Goal: Task Accomplishment & Management: Complete application form

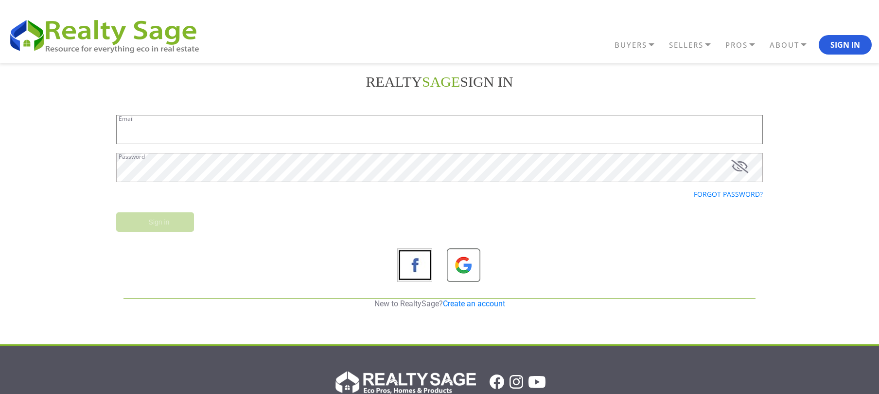
click at [275, 138] on input "Email" at bounding box center [439, 129] width 647 height 29
paste input "[EMAIL_ADDRESS][DOMAIN_NAME]"
type input "[EMAIL_ADDRESS][DOMAIN_NAME]"
click at [161, 209] on div "Forgot password?" at bounding box center [440, 201] width 662 height 21
click at [148, 222] on input "Sign in" at bounding box center [155, 221] width 78 height 19
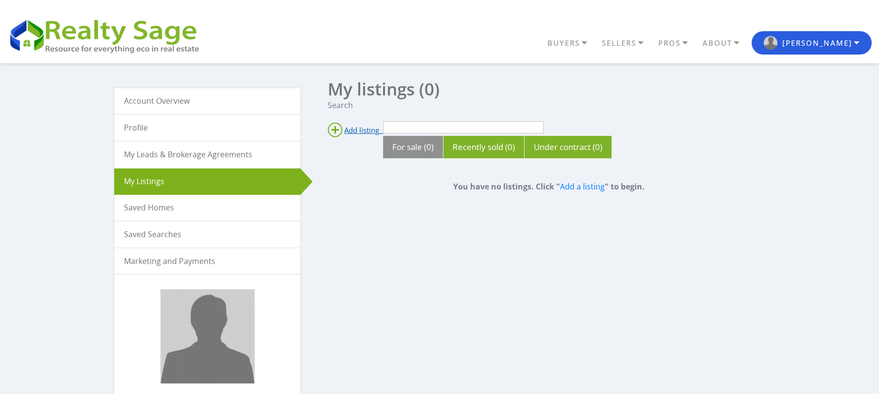
click at [362, 129] on span "Add listing" at bounding box center [361, 130] width 35 height 10
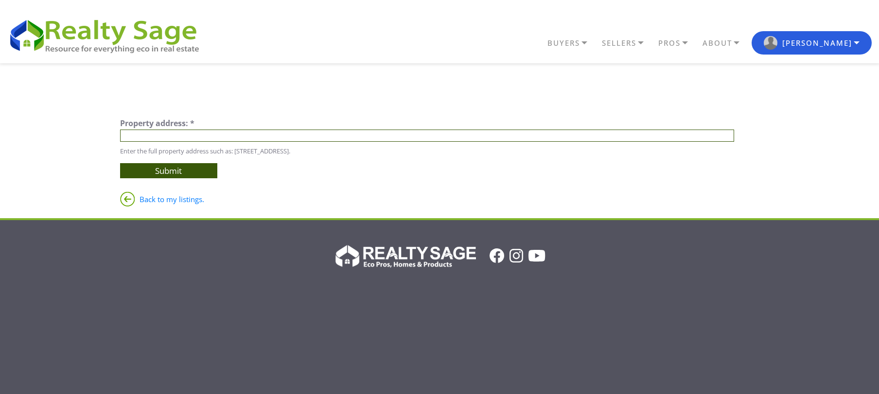
click at [218, 137] on input "text" at bounding box center [427, 135] width 615 height 12
paste input "801 Travis St Houston TX 77002 United States"
type input "801 Travis St Houston TX 77002 United States"
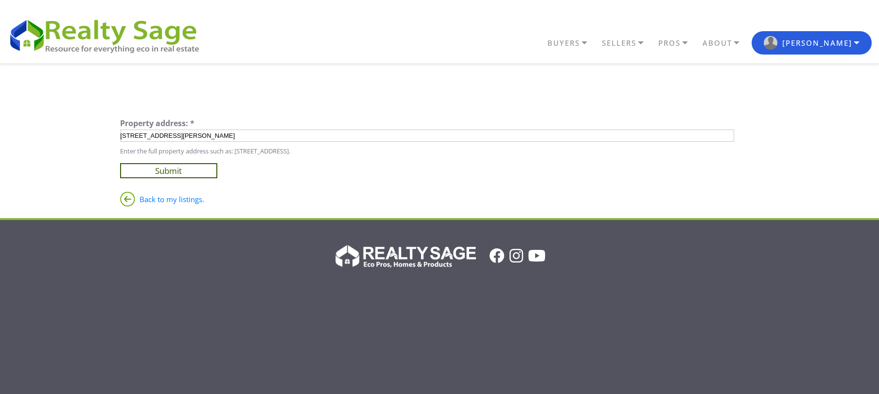
click at [203, 168] on input "Submit" at bounding box center [168, 170] width 97 height 15
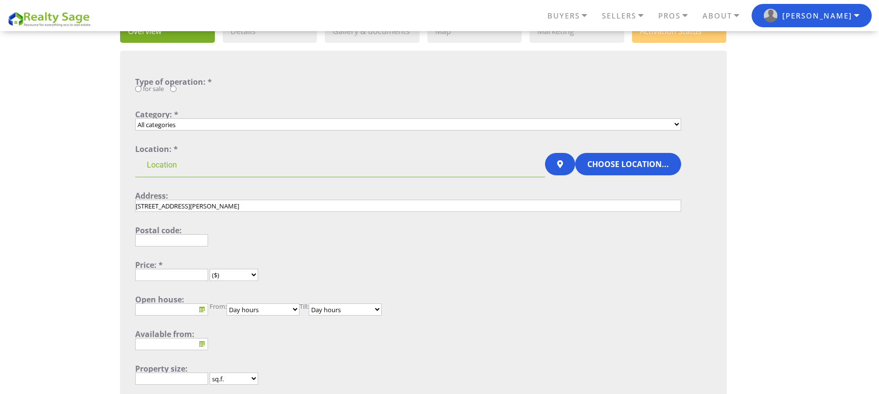
scroll to position [65, 0]
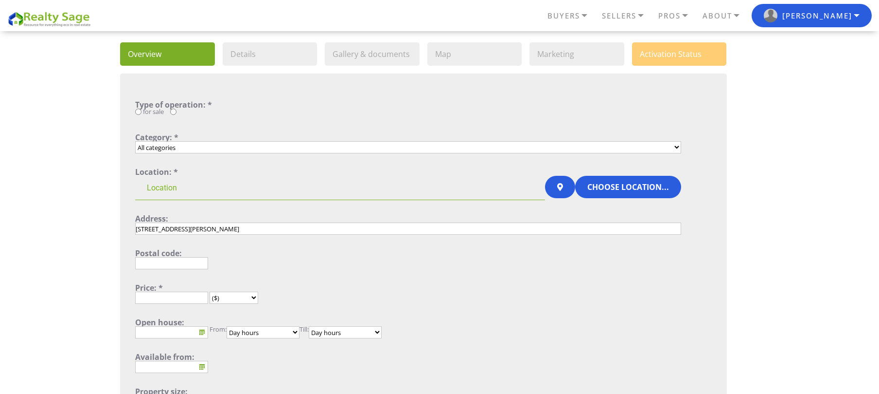
click at [413, 148] on select "All categories Single Family Home Condo Townhouse Duplex Multi Family Home Apar…" at bounding box center [408, 147] width 546 height 12
click at [279, 150] on select "All categories Single Family Home Condo Townhouse Duplex Multi Family Home Apar…" at bounding box center [408, 147] width 546 height 12
select select "1_4"
click at [135, 141] on select "All categories Single Family Home Condo Townhouse Duplex Multi Family Home Apar…" at bounding box center [408, 147] width 546 height 12
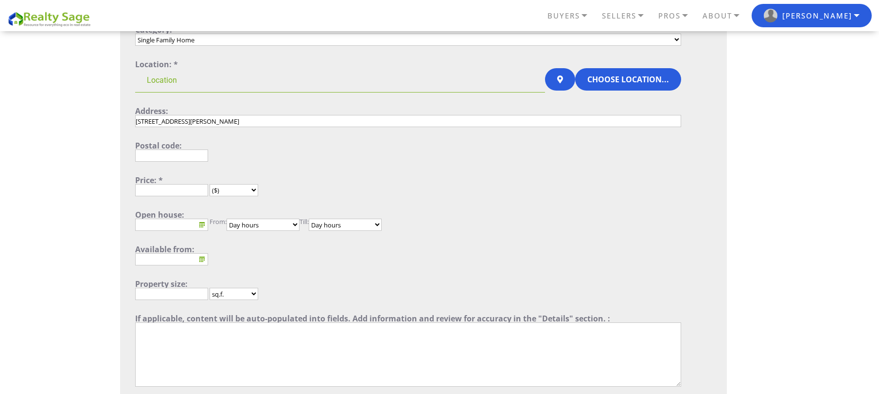
scroll to position [195, 0]
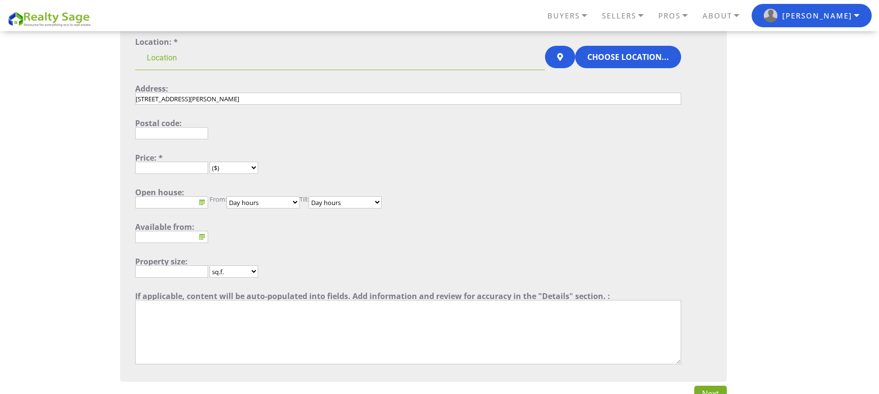
click at [178, 131] on input "text" at bounding box center [171, 133] width 73 height 12
paste input "77002"
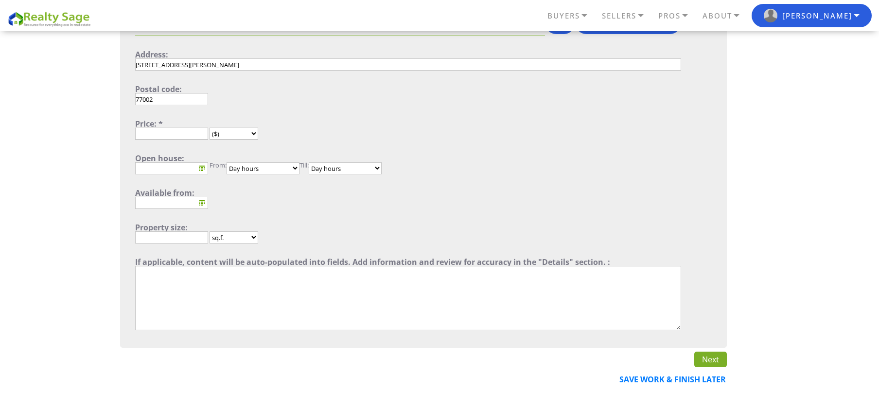
scroll to position [259, 0]
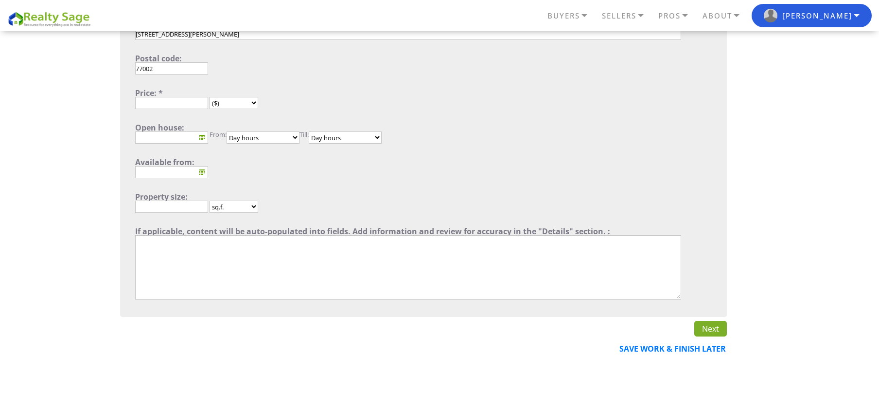
type input "77002"
click at [173, 141] on input "text" at bounding box center [171, 137] width 73 height 12
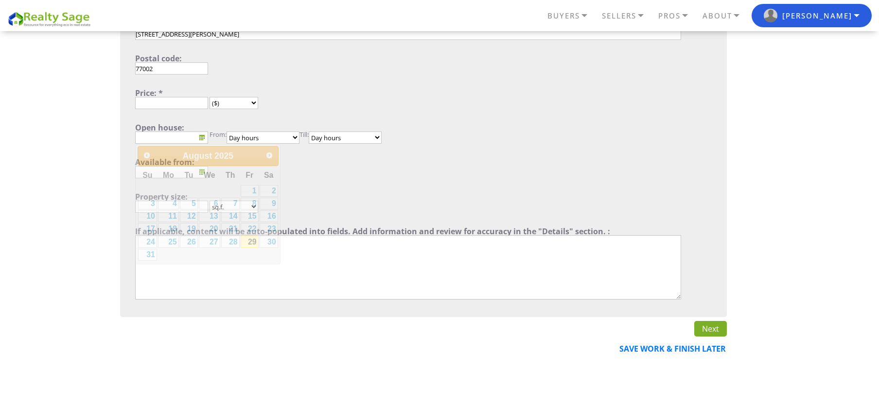
click at [284, 142] on select "Day hours 00:00 00:30 01:00 01:30 02:00 02:30 03:00 03:30 04:00 04:30 05:00 05:…" at bounding box center [263, 137] width 73 height 12
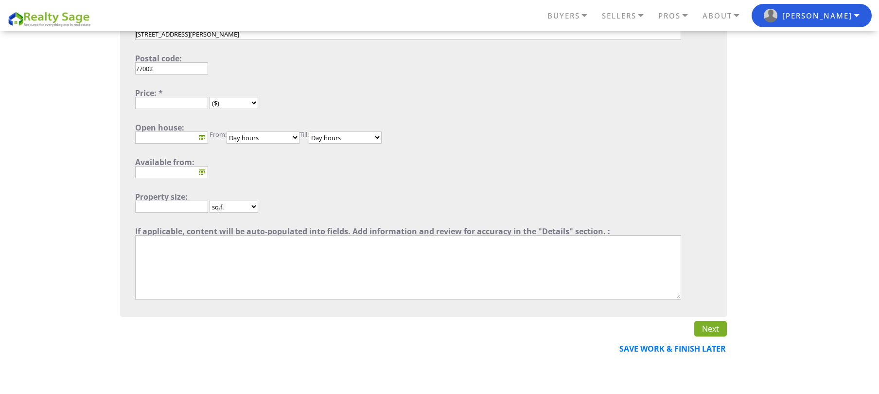
select select "1"
click at [229, 131] on select "Day hours 00:00 00:30 01:00 01:30 02:00 02:30 03:00 03:30 04:00 04:30 05:00 05:…" at bounding box center [263, 137] width 73 height 12
drag, startPoint x: 335, startPoint y: 138, endPoint x: 339, endPoint y: 142, distance: 5.2
click at [335, 138] on select "Day hours 00:00 00:30 01:00 01:30 02:00 02:30 03:00 03:30 04:00 04:30 05:00 05:…" at bounding box center [345, 137] width 73 height 12
select select "1"
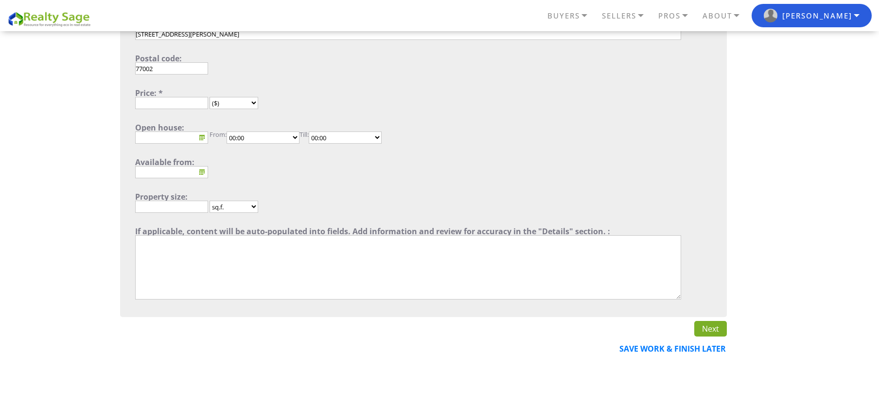
click at [315, 131] on select "Day hours 00:00 00:30 01:00 01:30 02:00 02:30 03:00 03:30 04:00 04:30 05:00 05:…" at bounding box center [345, 137] width 73 height 12
click at [285, 140] on select "Day hours 00:00 00:30 01:00 01:30 02:00 02:30 03:00 03:30 04:00 04:30 05:00 05:…" at bounding box center [263, 137] width 73 height 12
click at [427, 181] on form "Type of operation: * for sale Category: * All categories Single Family Home Con…" at bounding box center [408, 103] width 546 height 395
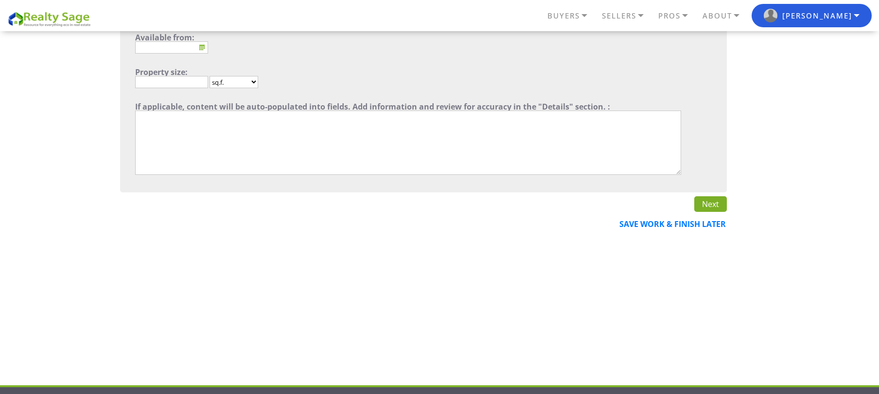
scroll to position [389, 0]
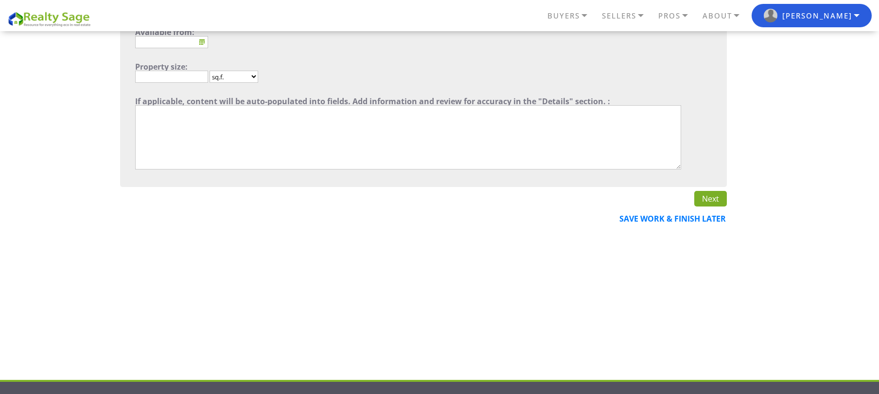
click at [232, 129] on textarea"] at bounding box center [408, 137] width 546 height 64
click at [347, 143] on textarea"] at bounding box center [408, 137] width 546 height 64
paste textarea"] "At Next Step House Buyers, we help homeowners sell their house fast with a fair…"
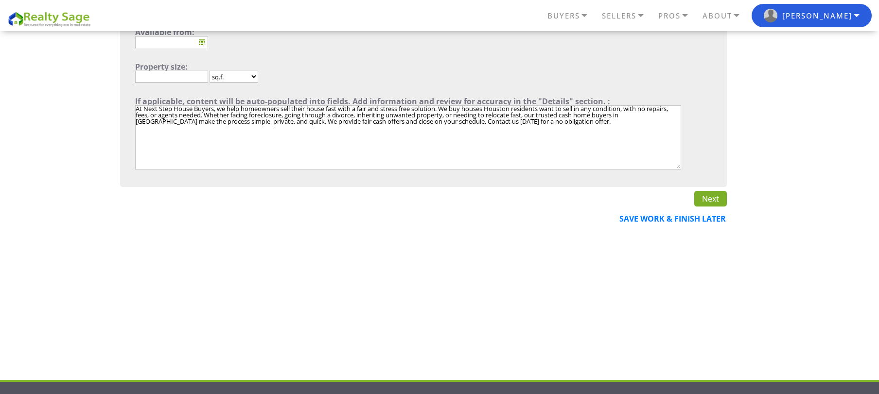
type textarea"] "At Next Step House Buyers, we help homeowners sell their house fast with a fair…"
click at [701, 199] on link "Next" at bounding box center [711, 199] width 33 height 16
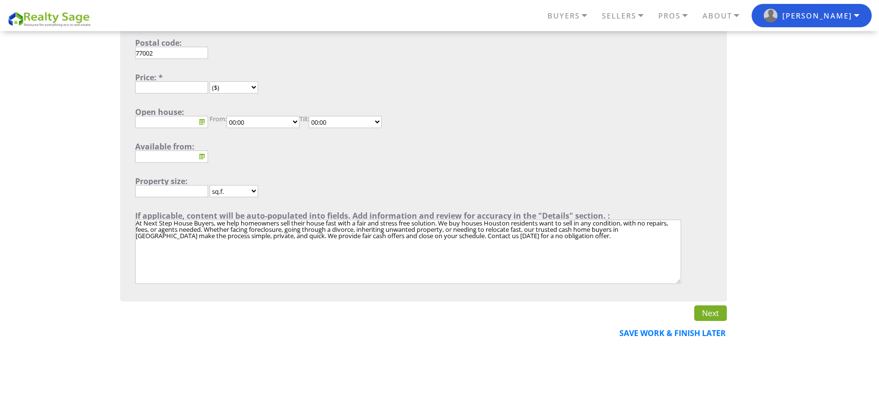
scroll to position [149, 0]
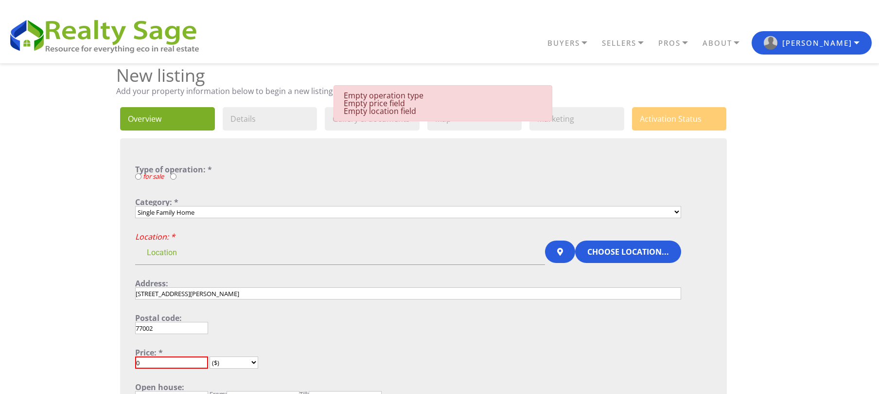
select select "1"
click at [139, 175] on input "for sale" at bounding box center [138, 176] width 6 height 6
radio input "true"
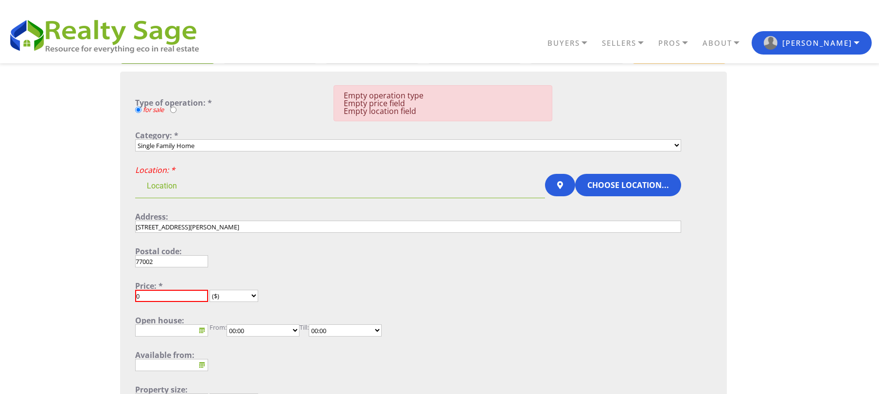
scroll to position [129, 0]
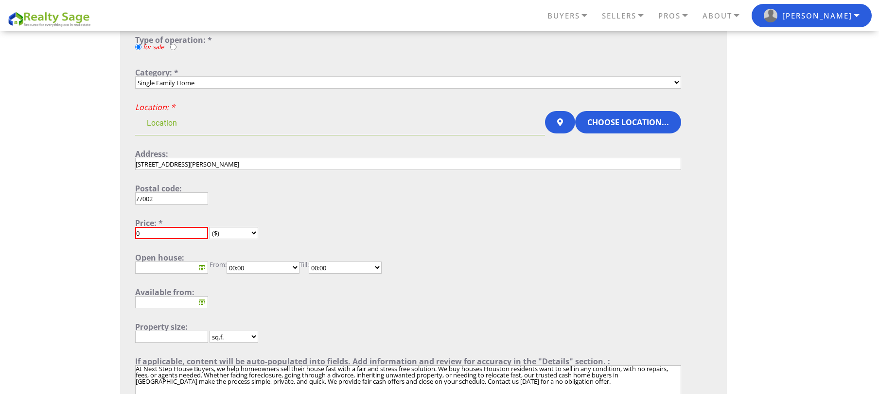
click at [251, 125] on input at bounding box center [340, 123] width 410 height 24
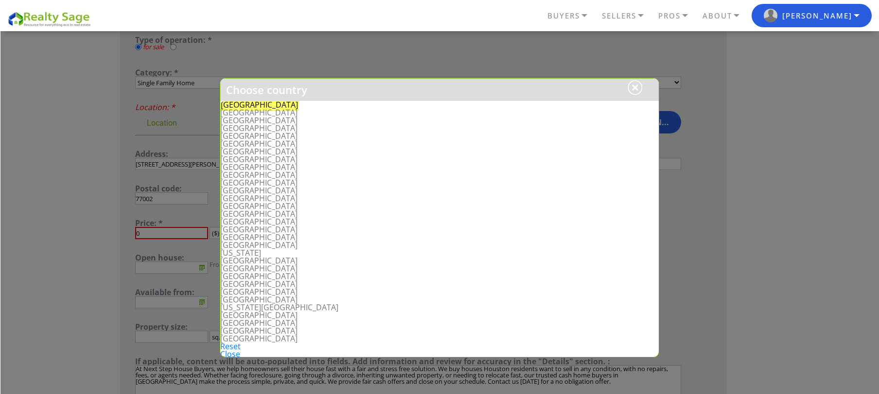
click at [247, 98] on h1 "Choose country" at bounding box center [439, 89] width 439 height 22
click at [248, 104] on em "United States" at bounding box center [259, 105] width 78 height 12
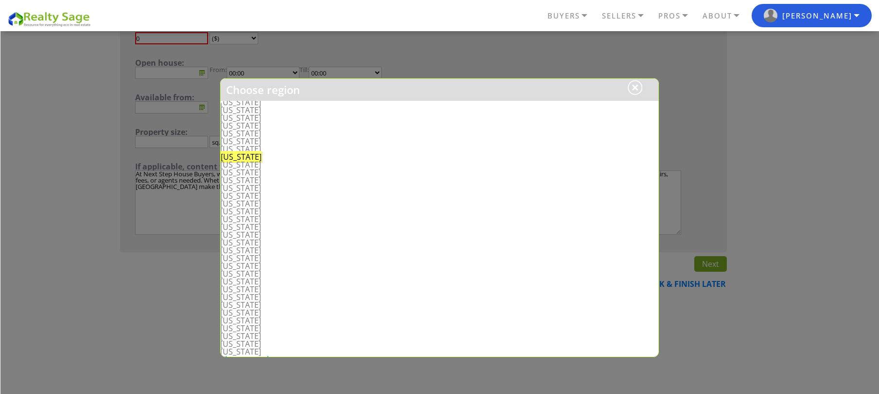
scroll to position [165, 0]
click at [232, 283] on li "Texas" at bounding box center [439, 282] width 439 height 8
type input "United States, Texas"
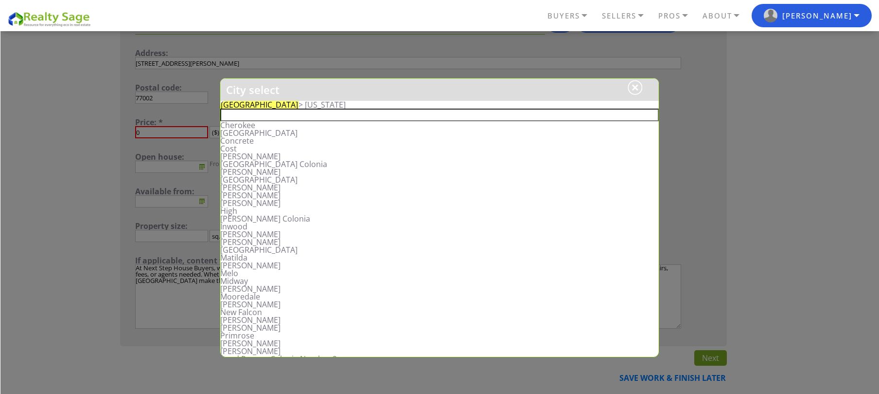
scroll to position [259, 0]
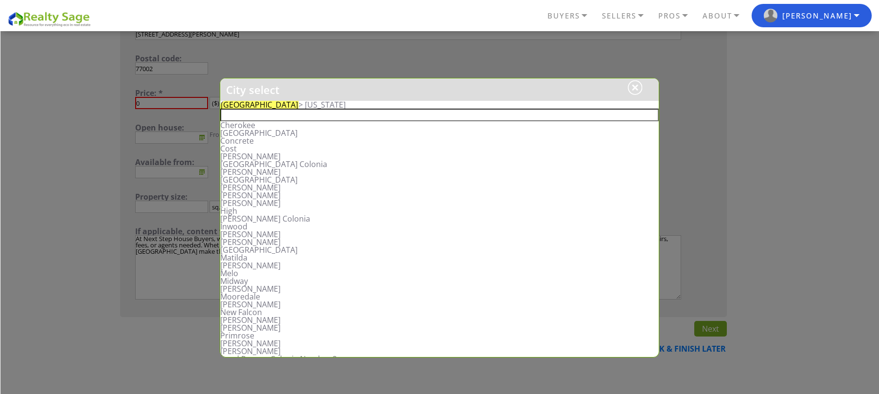
click at [268, 113] on input "text" at bounding box center [439, 114] width 439 height 13
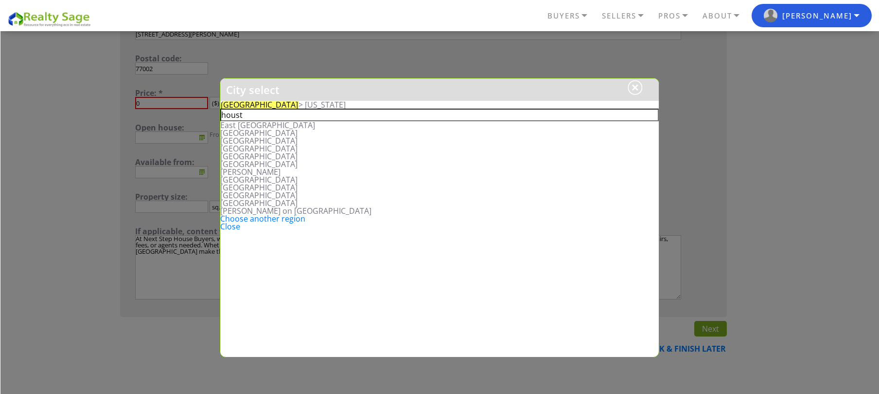
type input "houst"
click at [233, 137] on li "Houston Heights" at bounding box center [439, 141] width 439 height 8
type input "United States, Texas, Houston Heights"
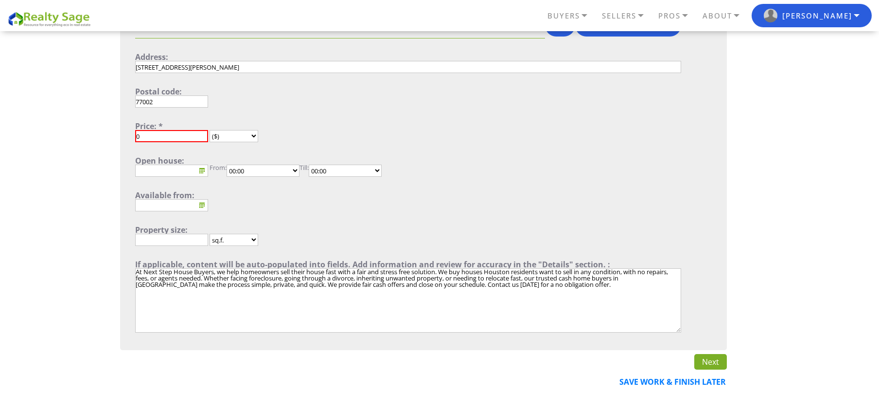
scroll to position [195, 0]
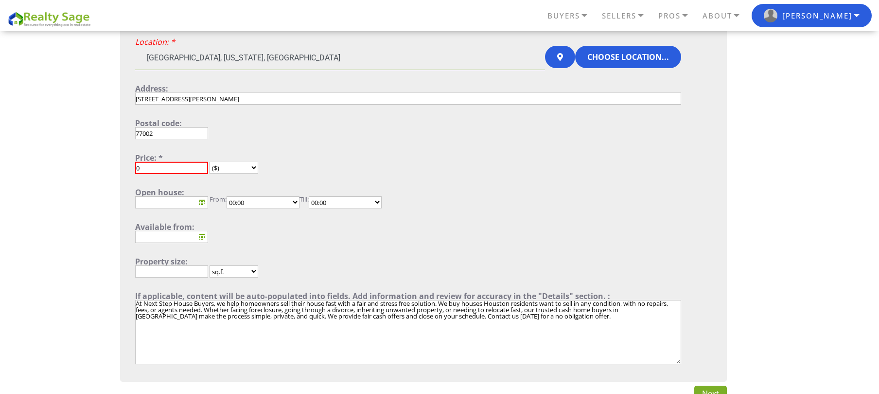
click at [364, 60] on input "United States, Texas, Houston Heights" at bounding box center [340, 58] width 410 height 24
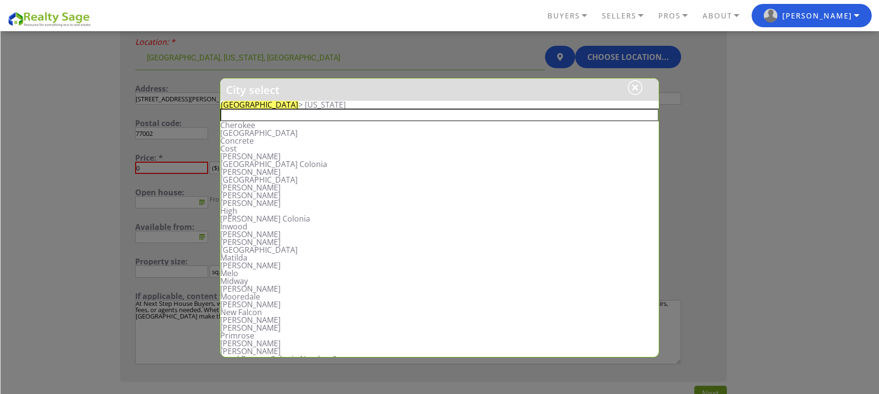
click at [300, 119] on input "text" at bounding box center [439, 114] width 439 height 13
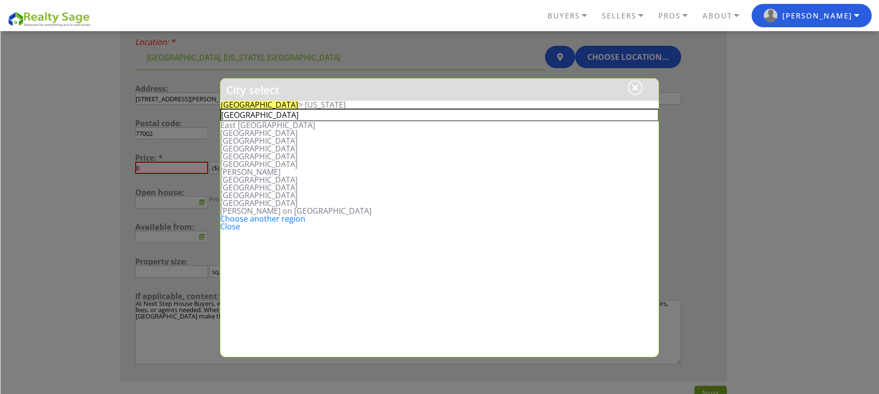
type input "houston"
click at [238, 133] on li "Houston" at bounding box center [439, 133] width 439 height 8
type input "United States, Texas, Houston"
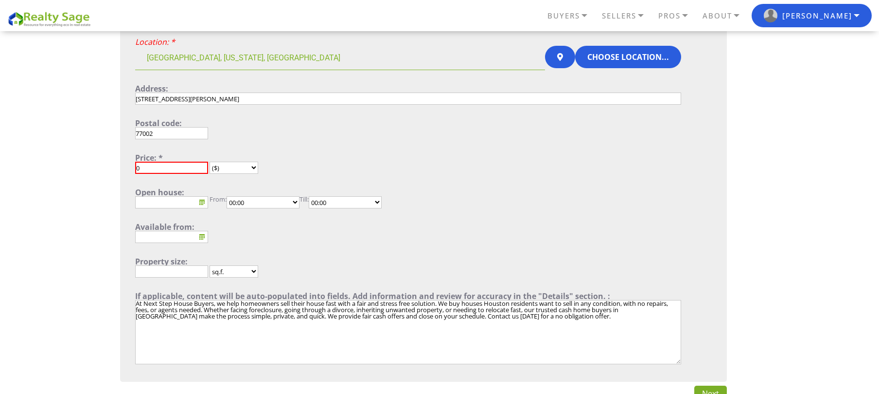
drag, startPoint x: 174, startPoint y: 100, endPoint x: 401, endPoint y: 117, distance: 228.3
click at [401, 117] on form "Type of operation: * for sale Category: * All categories Single Family Home Con…" at bounding box center [408, 168] width 546 height 395
click at [207, 98] on input "801 Travis" at bounding box center [408, 98] width 546 height 12
paste input "St"
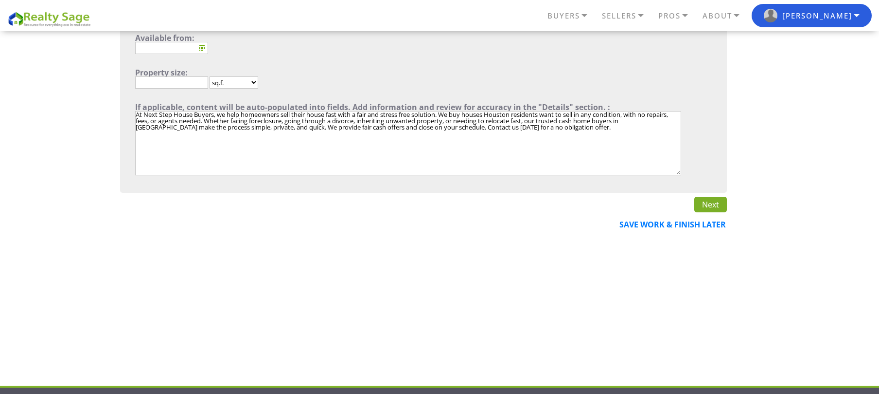
scroll to position [454, 0]
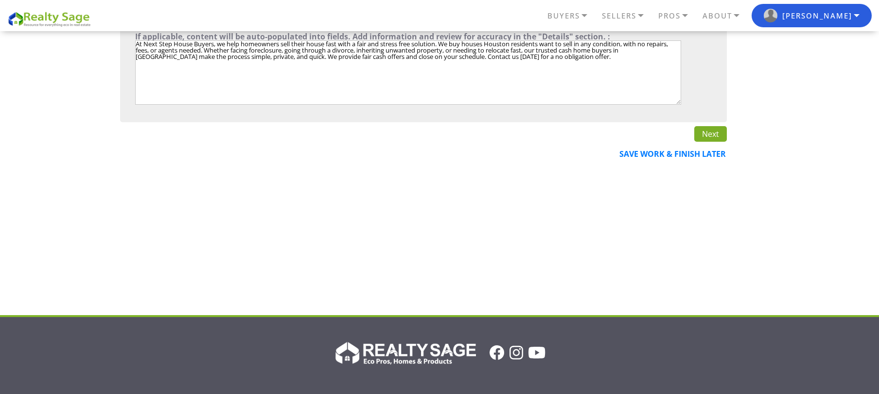
type input "801 Travis St"
click at [715, 142] on link "Next" at bounding box center [711, 134] width 33 height 16
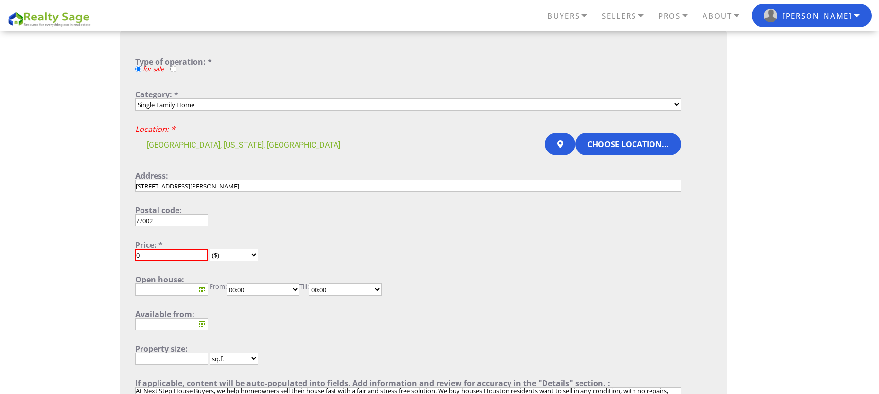
scroll to position [0, 0]
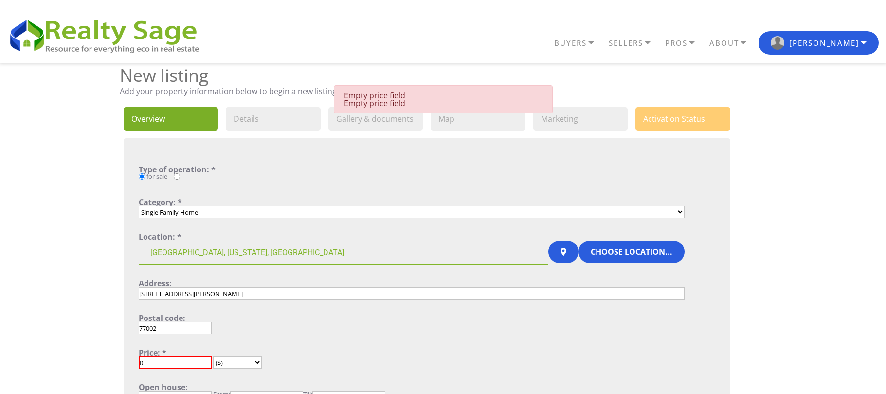
select select "1"
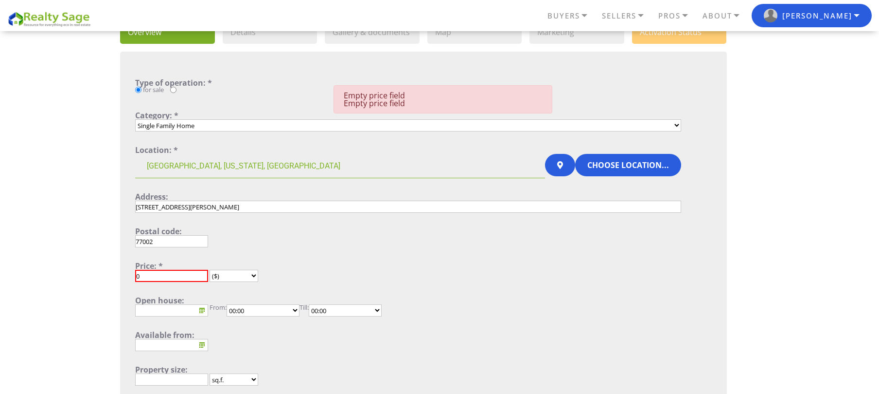
scroll to position [195, 0]
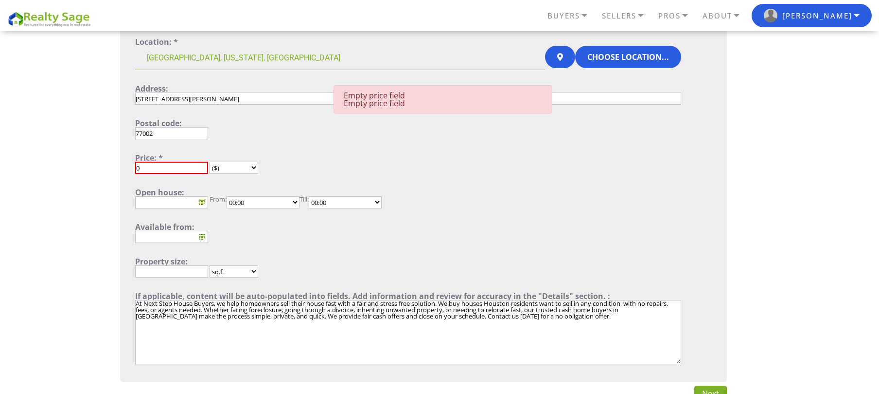
click at [236, 164] on select "($) (руб.) (€) (£) (Kč) (S$)" at bounding box center [234, 167] width 49 height 12
click at [168, 171] on input "0" at bounding box center [171, 167] width 73 height 12
drag, startPoint x: 176, startPoint y: 172, endPoint x: 53, endPoint y: 160, distance: 124.1
click at [76, 165] on div "BUYERS Buyers Guide Solar Financing Eco Homes Connect to Eco Agents Eco Friendl…" at bounding box center [439, 393] width 879 height 1049
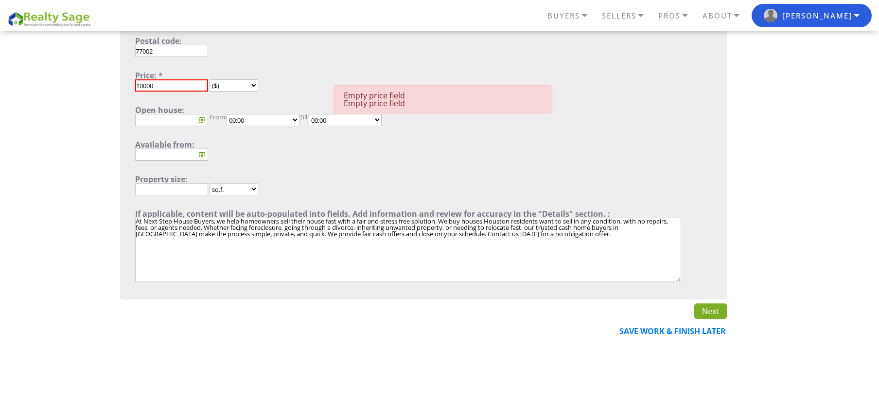
scroll to position [389, 0]
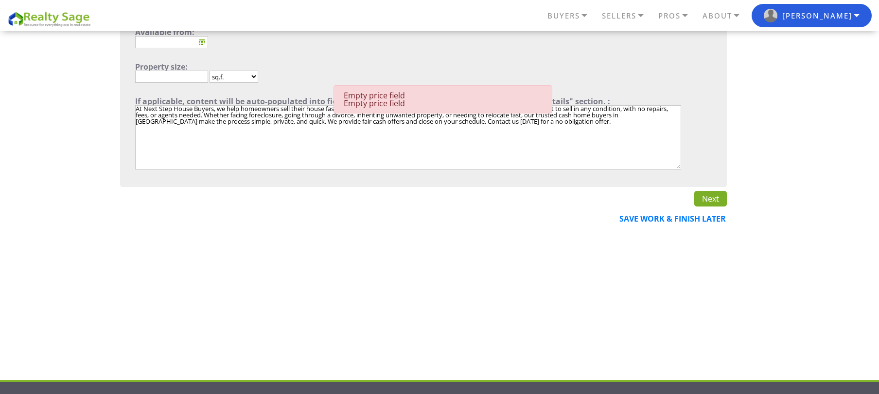
click at [720, 191] on link "Next" at bounding box center [711, 199] width 33 height 16
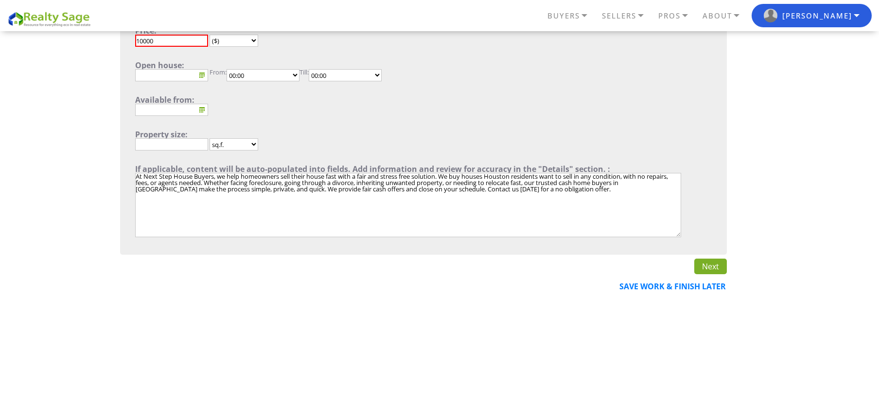
scroll to position [259, 0]
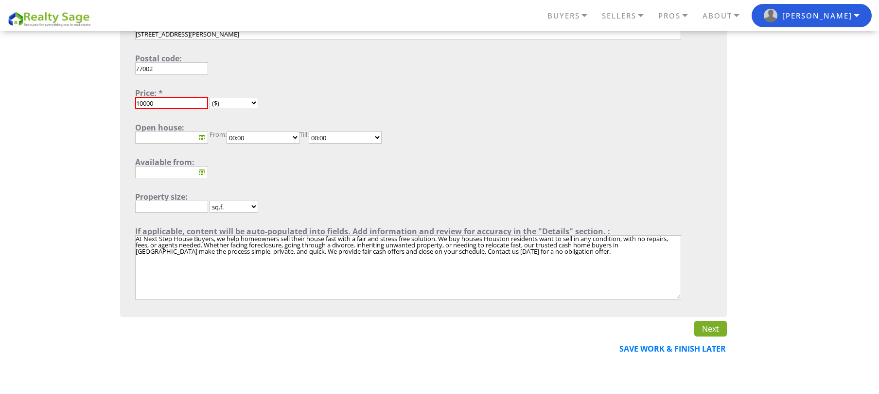
click at [169, 103] on input "10000" at bounding box center [171, 103] width 73 height 12
type input "100000"
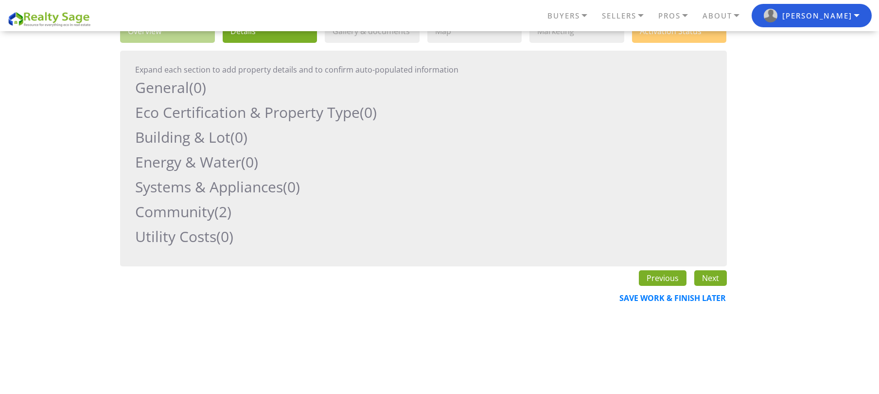
scroll to position [65, 0]
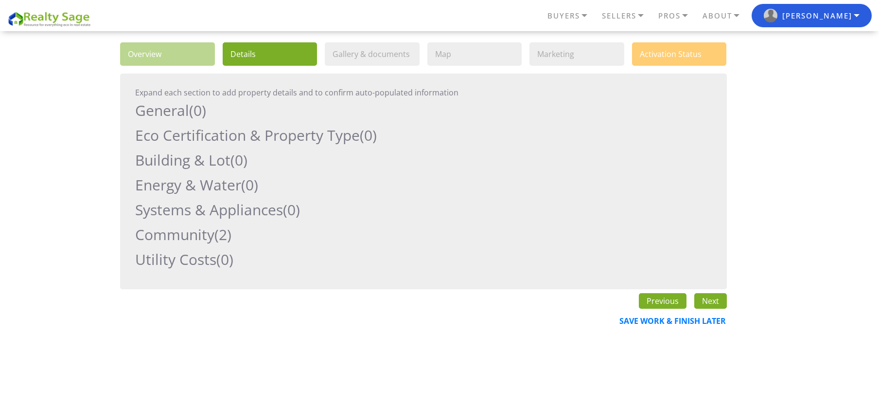
click at [163, 114] on h2 "General (0)" at bounding box center [408, 110] width 546 height 20
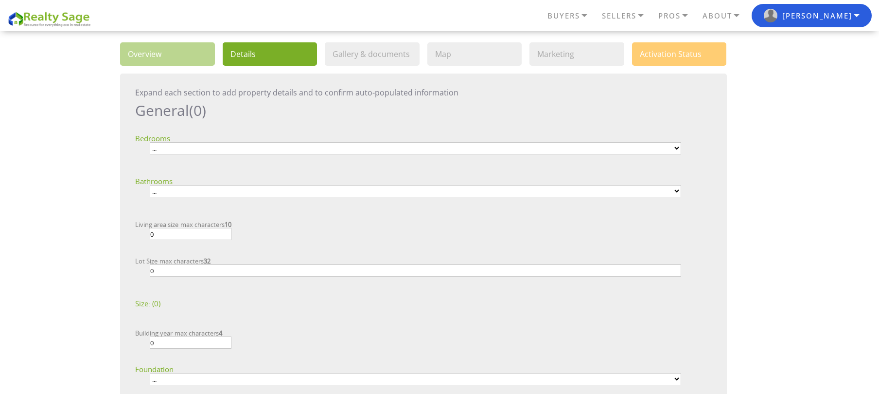
click at [188, 115] on h2 "General (0)" at bounding box center [408, 110] width 546 height 20
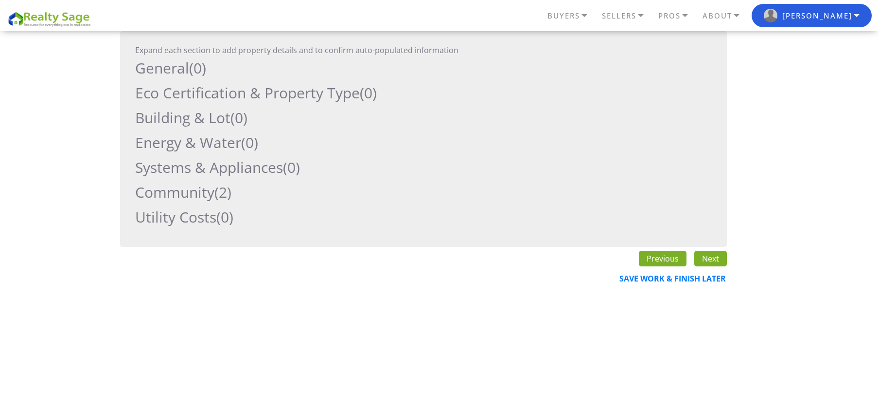
scroll to position [129, 0]
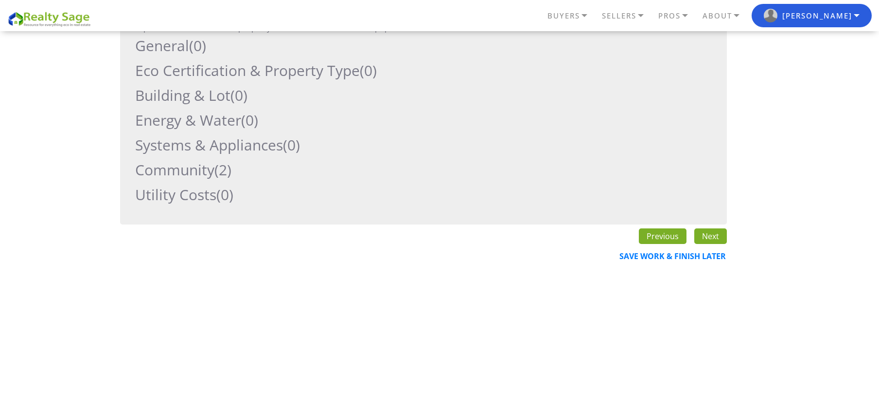
click at [206, 98] on h2 "Building & Lot (0)" at bounding box center [408, 95] width 546 height 20
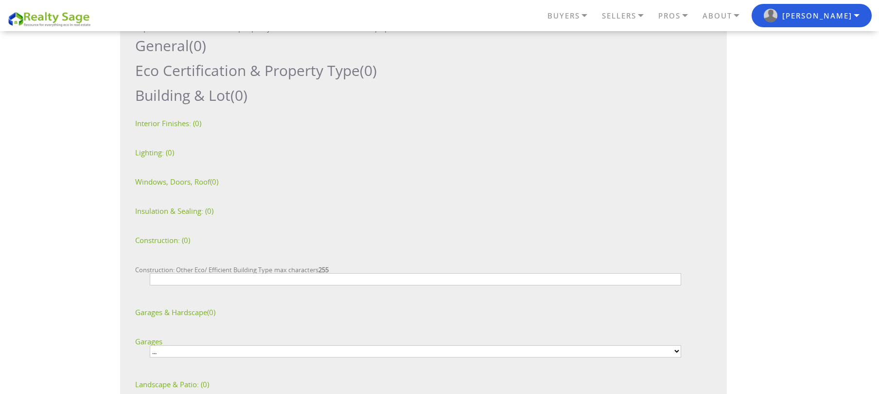
click at [213, 96] on h2 "Building & Lot (0)" at bounding box center [408, 95] width 546 height 20
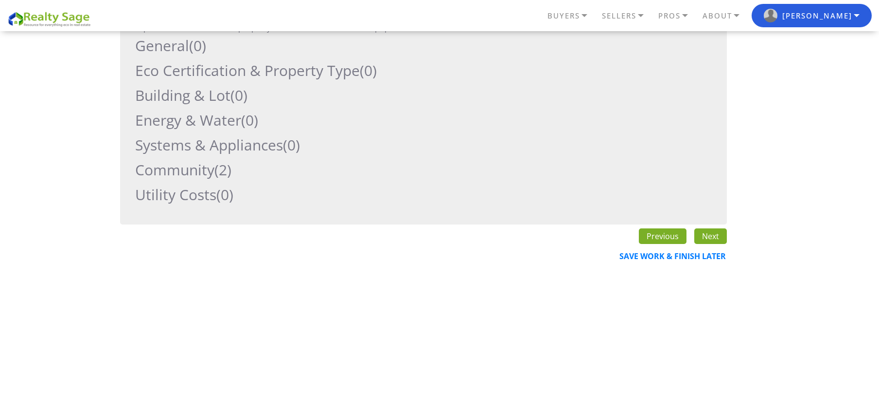
click at [709, 238] on link "Next" at bounding box center [711, 236] width 33 height 16
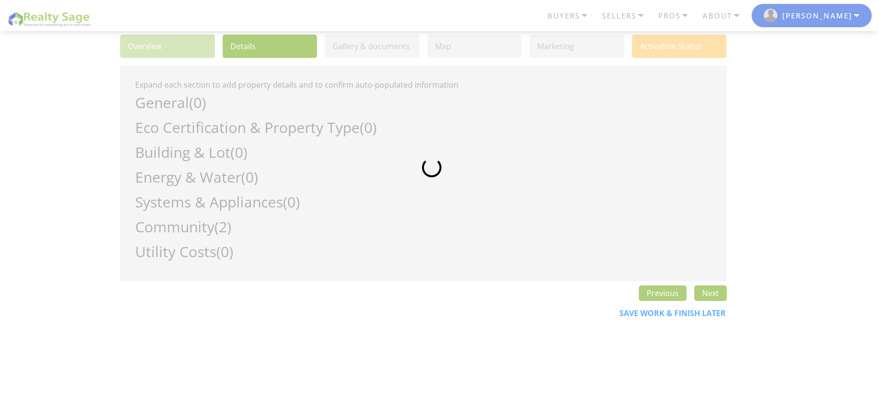
scroll to position [0, 0]
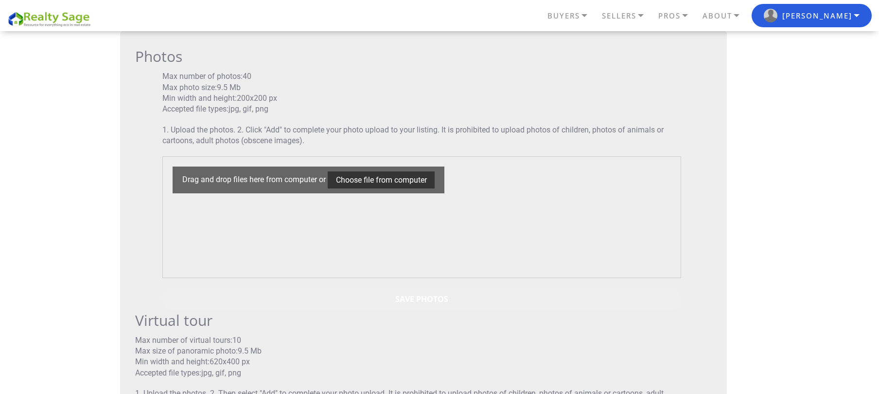
scroll to position [129, 0]
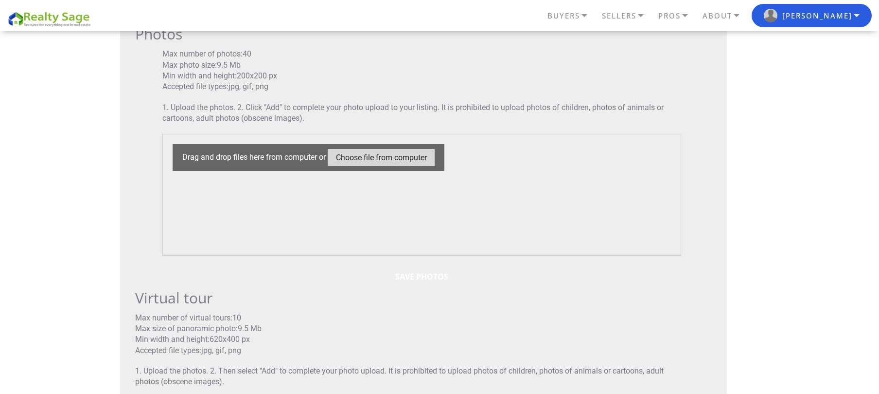
click at [410, 152] on input "file" at bounding box center [381, 157] width 107 height 17
click at [386, 152] on input "file" at bounding box center [381, 157] width 107 height 17
type input "C:\fakepath\11.jpg"
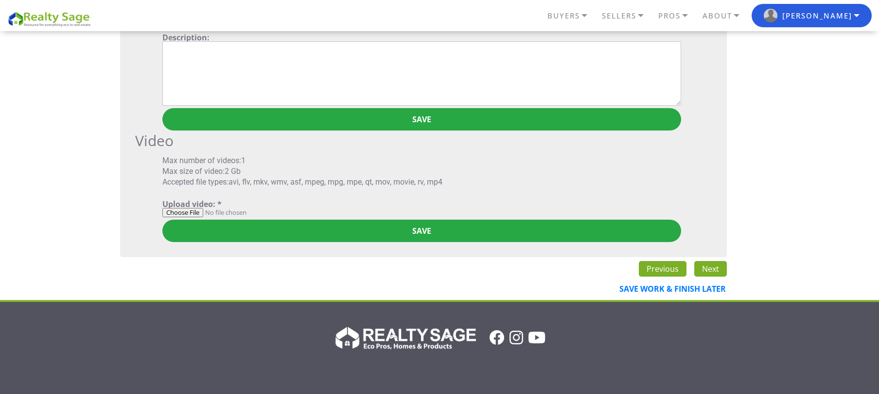
click at [713, 267] on link "Next" at bounding box center [711, 269] width 33 height 16
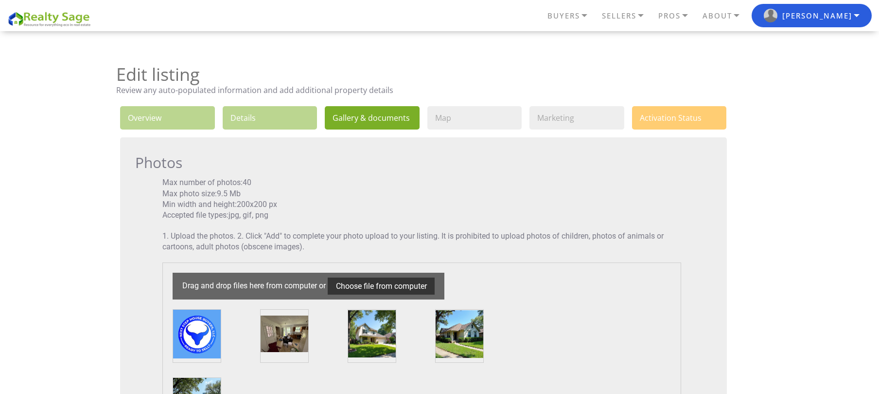
scroll to position [0, 0]
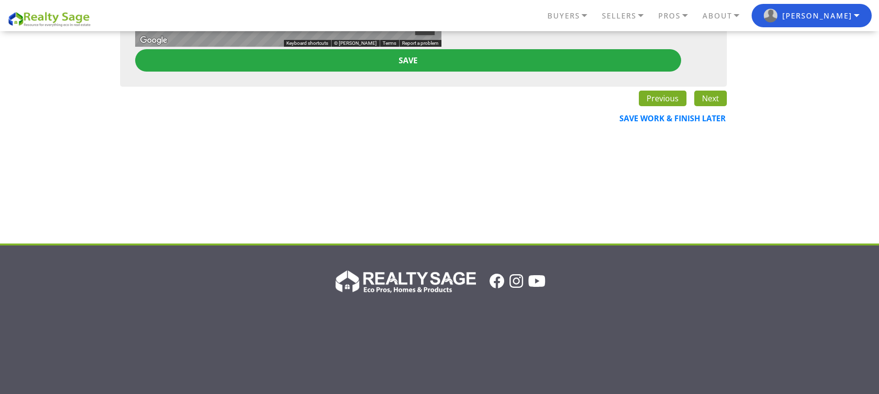
scroll to position [454, 0]
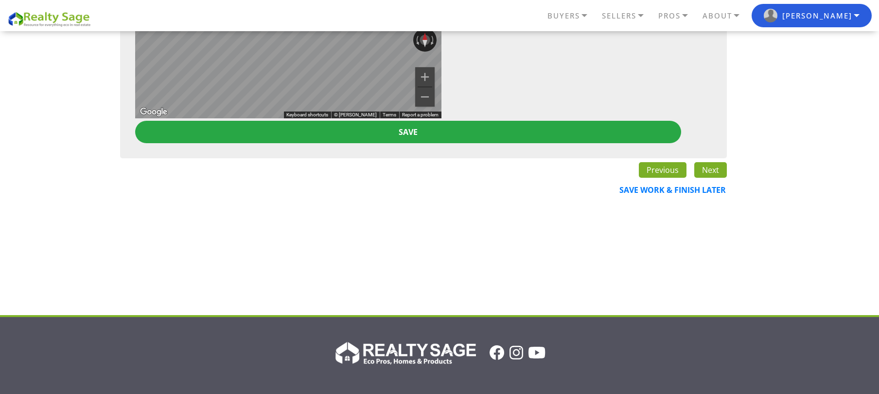
click at [719, 175] on link "Next" at bounding box center [711, 170] width 33 height 16
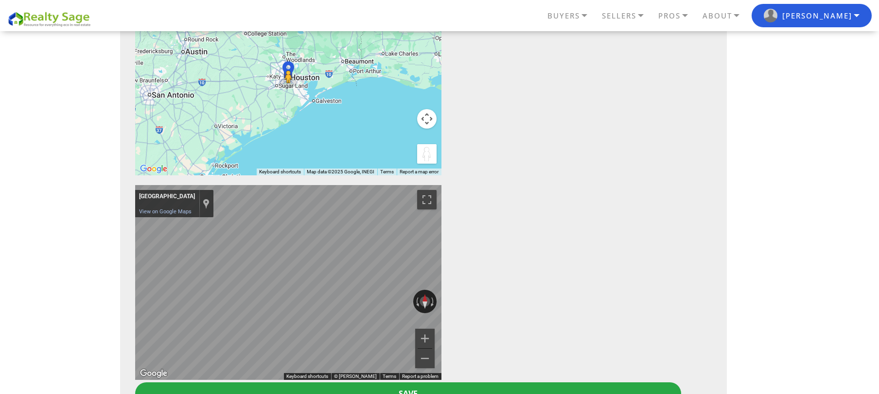
scroll to position [0, 0]
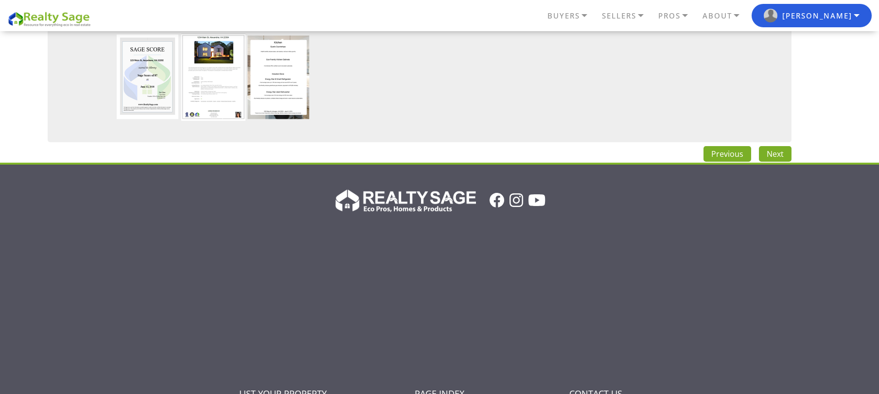
click at [769, 154] on link "Next" at bounding box center [775, 154] width 33 height 16
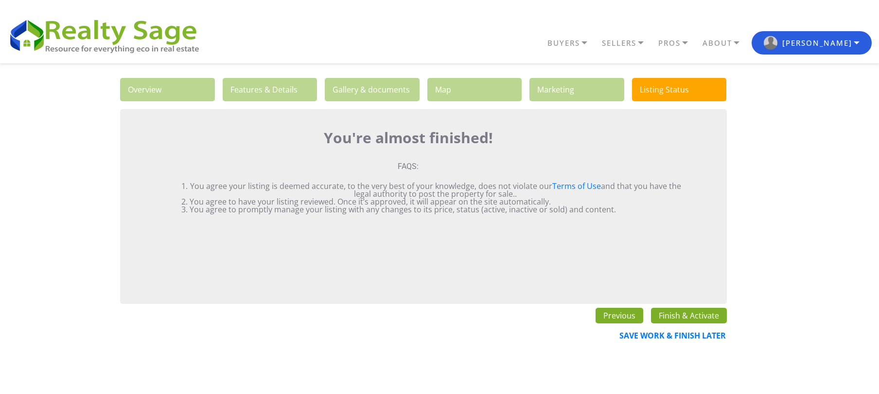
scroll to position [65, 0]
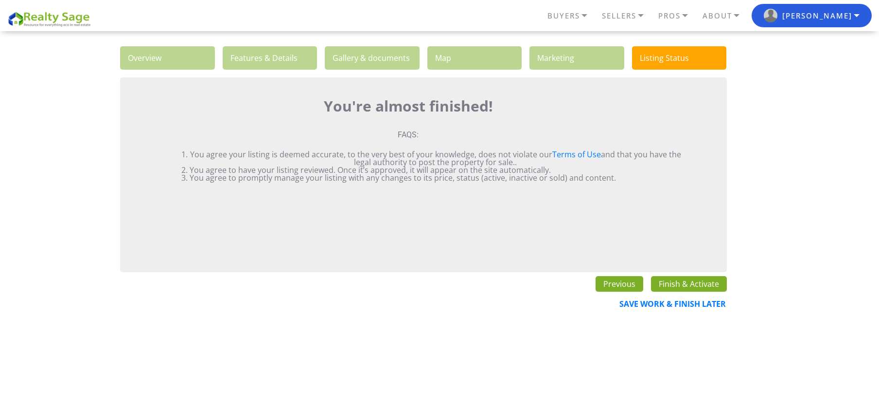
click at [702, 284] on link "Finish & Activate" at bounding box center [689, 284] width 76 height 16
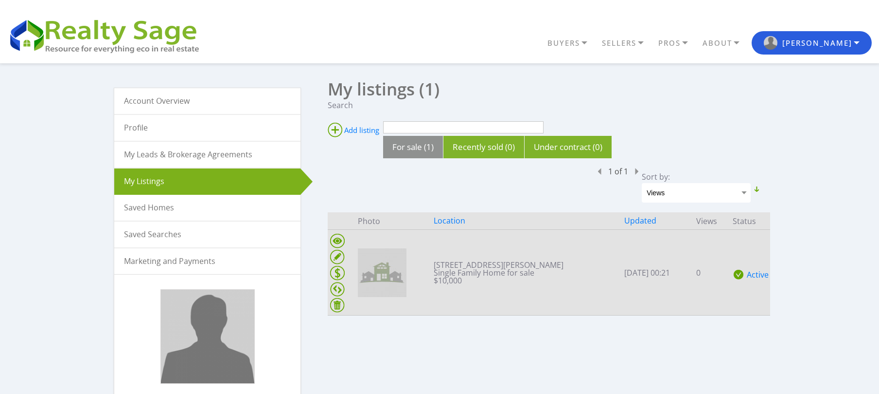
click at [454, 253] on td "801 Travis St, Houston, TX 77002 Single Family Home for sale $10,000" at bounding box center [526, 273] width 191 height 86
click at [376, 261] on img at bounding box center [382, 272] width 49 height 49
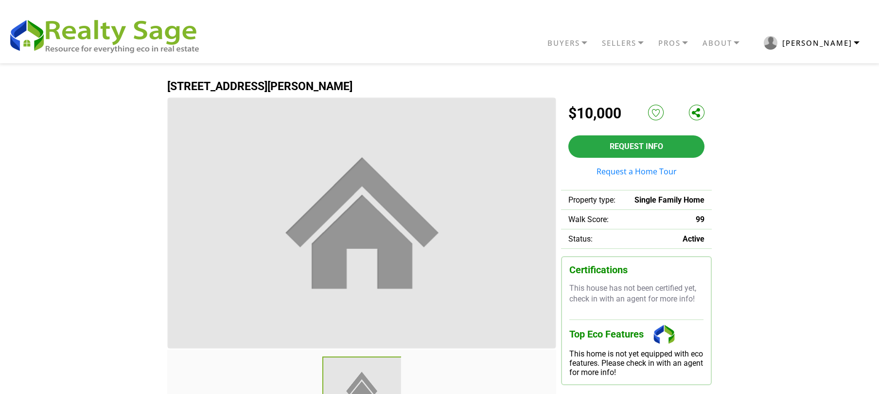
click at [851, 45] on button "[PERSON_NAME]" at bounding box center [812, 42] width 120 height 23
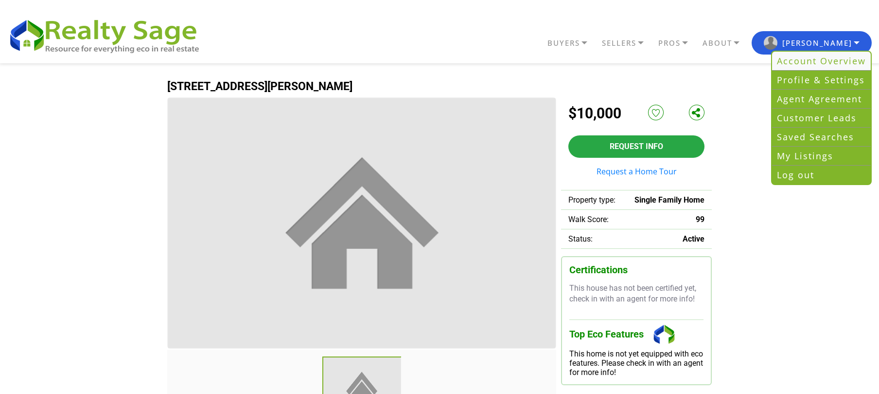
click at [827, 69] on link "Account Overview" at bounding box center [821, 61] width 99 height 19
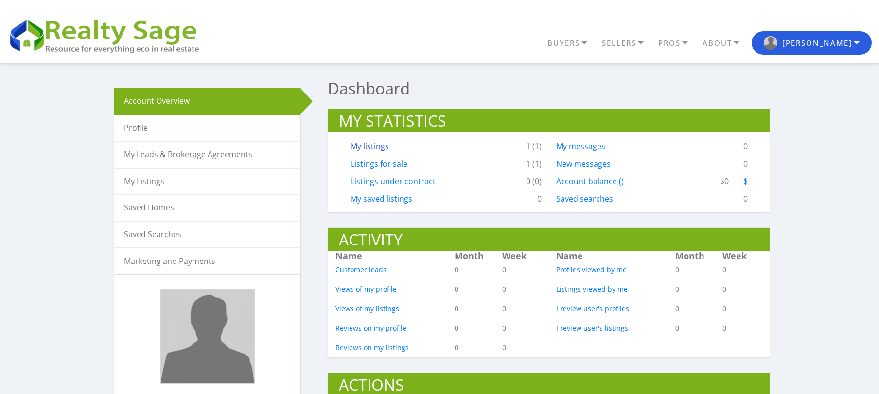
click at [383, 147] on link "My listings" at bounding box center [370, 146] width 38 height 11
